Goal: Task Accomplishment & Management: Complete application form

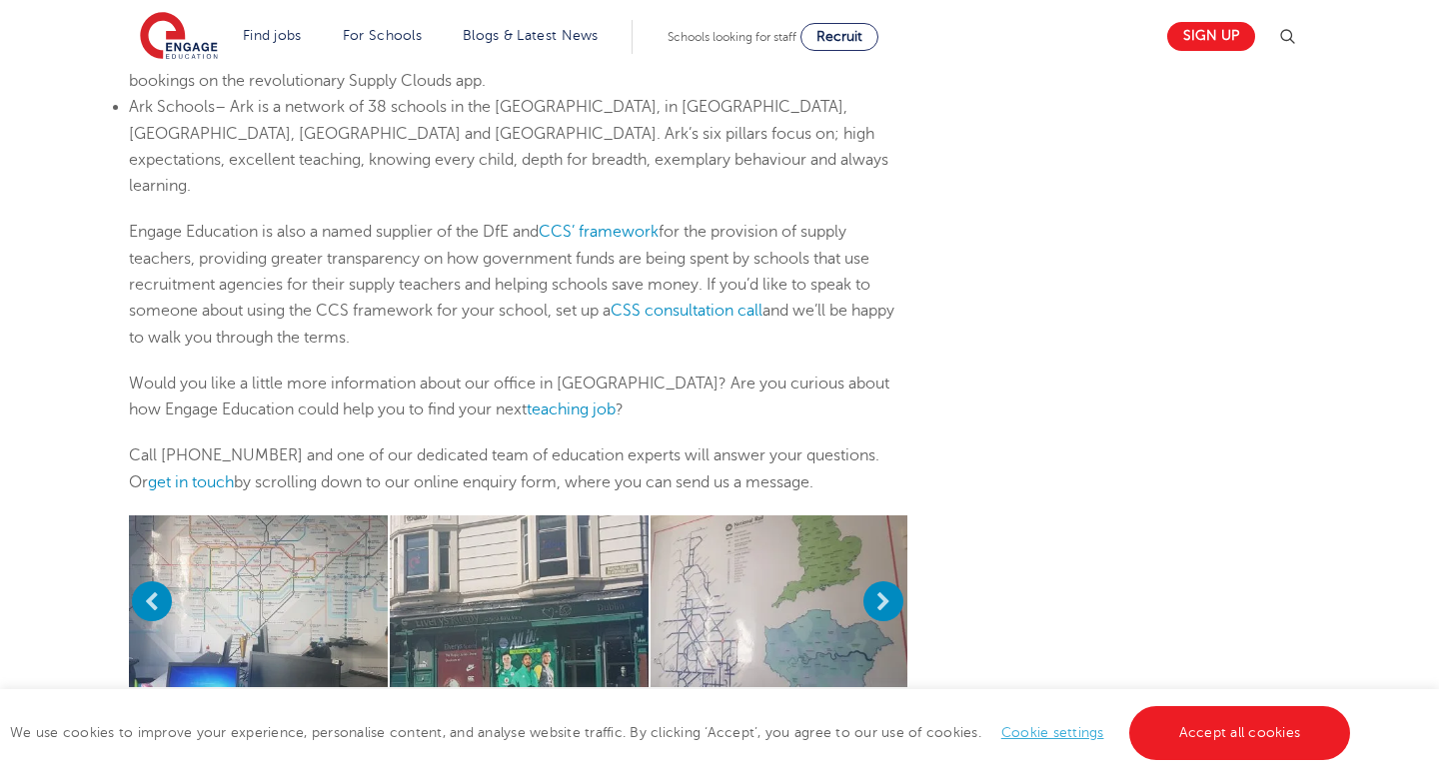
scroll to position [1477, 0]
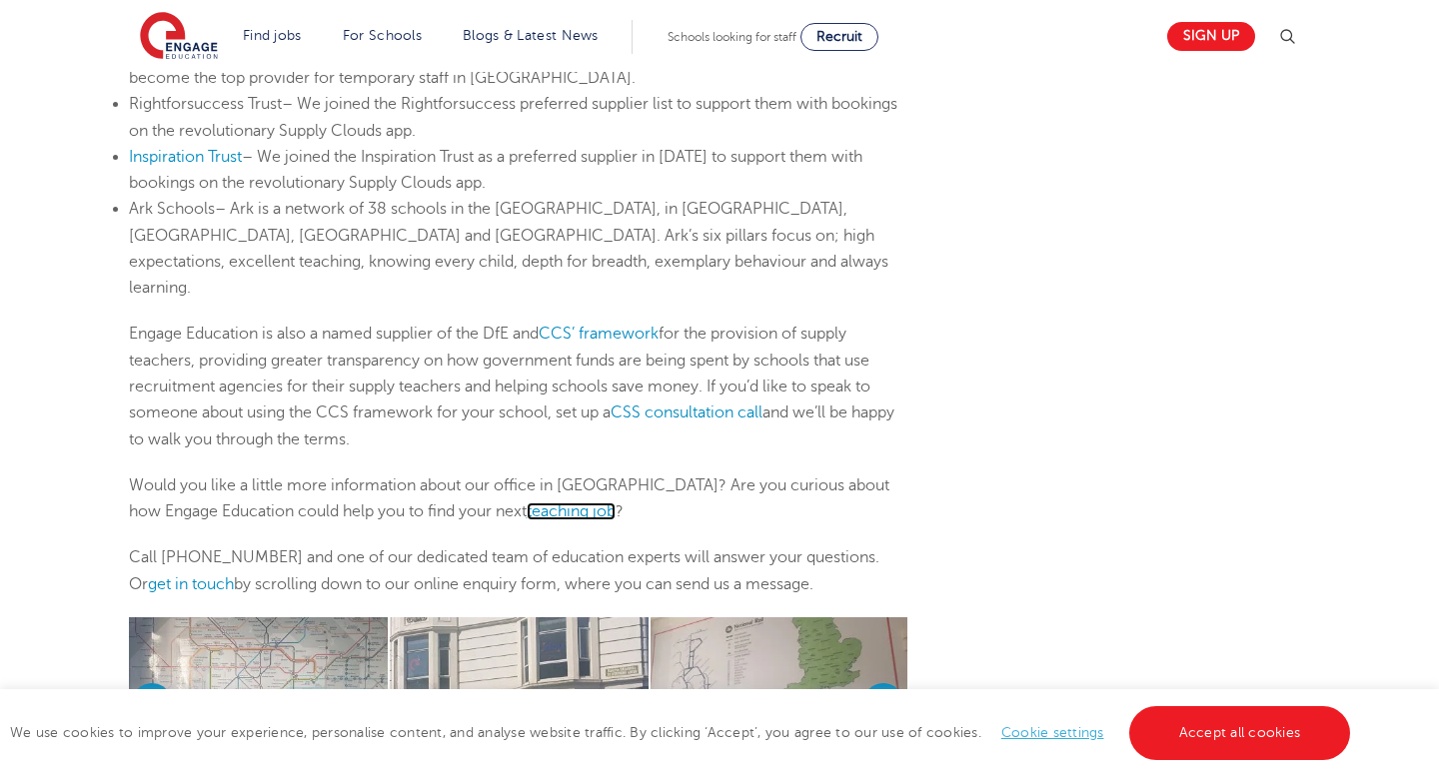
click at [526, 503] on link "teaching job" at bounding box center [570, 512] width 89 height 18
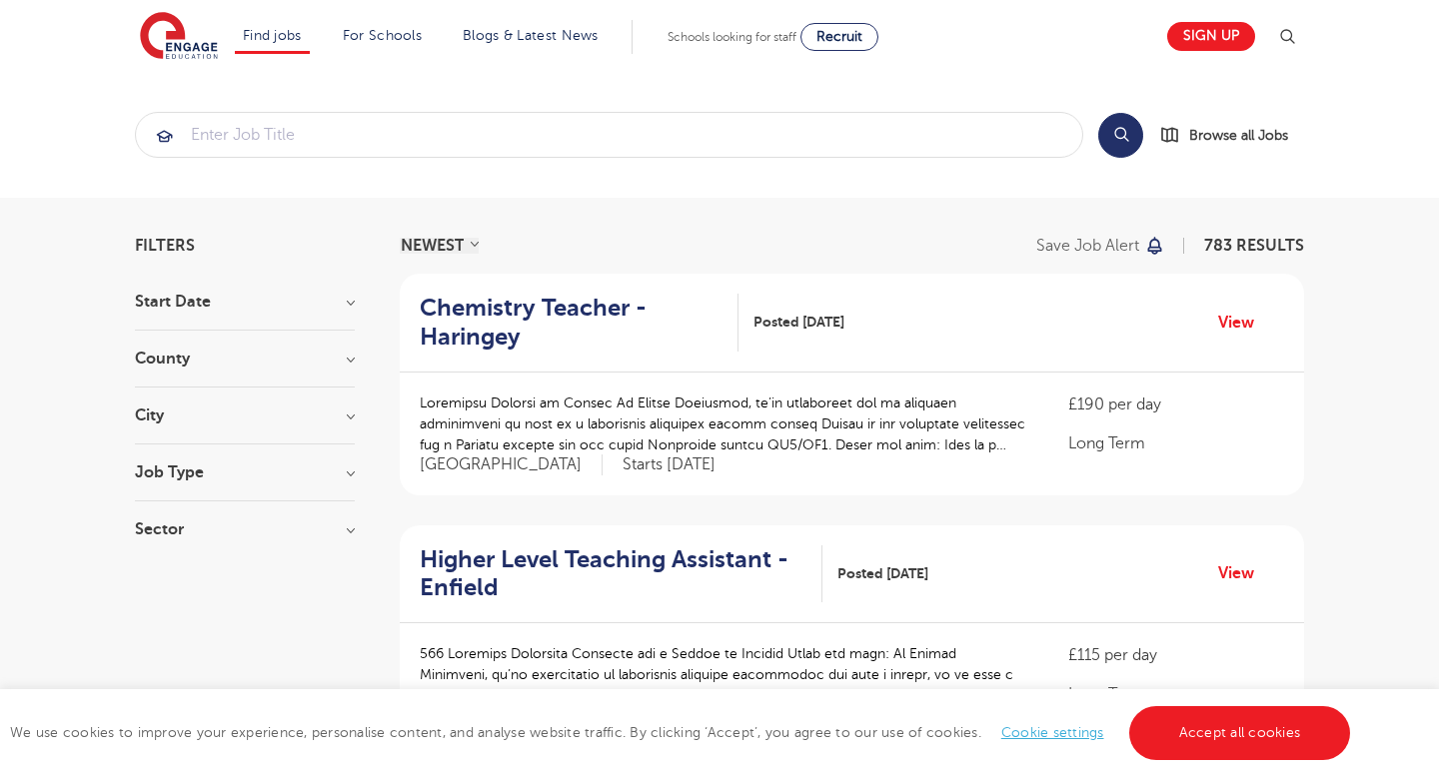
click at [320, 292] on section "Filters Start Date September 71 [DATE] November [DATE] 1 Show more County [GEOG…" at bounding box center [245, 398] width 220 height 320
click at [320, 298] on h3 "Start Date" at bounding box center [245, 302] width 220 height 16
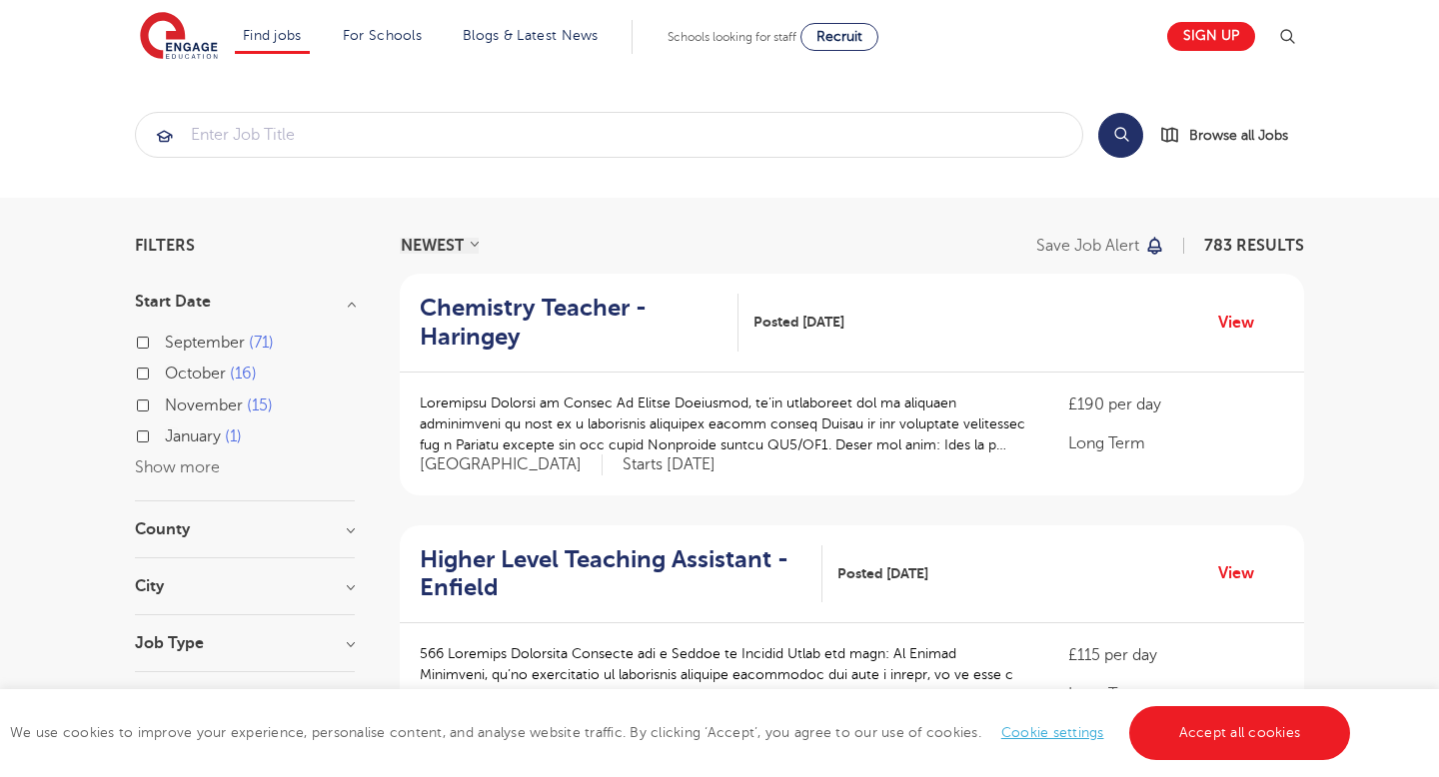
click at [1178, 42] on link "Sign up" at bounding box center [1211, 36] width 88 height 29
